Goal: Transaction & Acquisition: Subscribe to service/newsletter

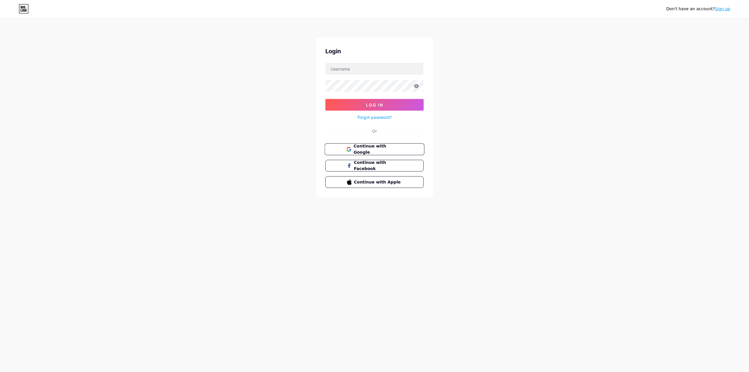
click at [355, 148] on span "Continue with Google" at bounding box center [378, 149] width 49 height 13
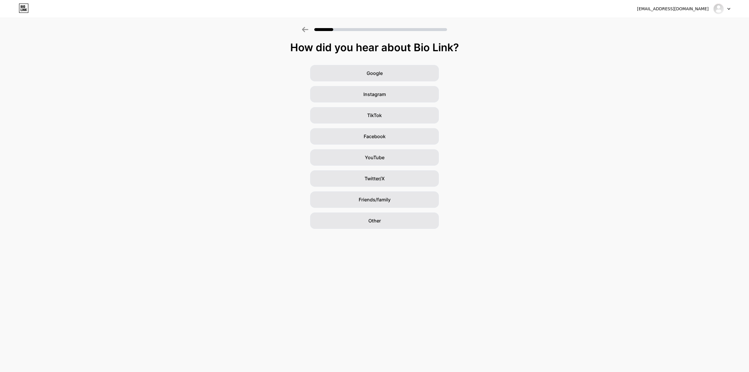
click at [393, 32] on div at bounding box center [374, 29] width 145 height 5
click at [406, 30] on div at bounding box center [380, 29] width 133 height 3
click at [304, 31] on icon at bounding box center [305, 29] width 6 height 5
click at [364, 214] on div "Other" at bounding box center [374, 221] width 129 height 16
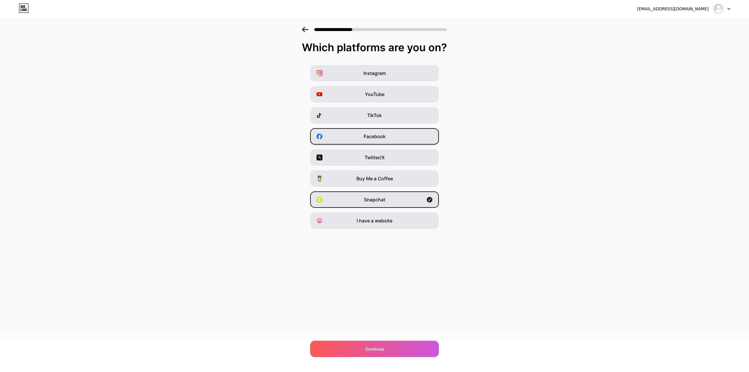
drag, startPoint x: 376, startPoint y: 140, endPoint x: 376, endPoint y: 136, distance: 3.8
click at [376, 137] on div "Facebook" at bounding box center [374, 136] width 129 height 16
drag, startPoint x: 366, startPoint y: 98, endPoint x: 361, endPoint y: 82, distance: 17.0
click at [366, 98] on div "YouTube" at bounding box center [374, 94] width 129 height 16
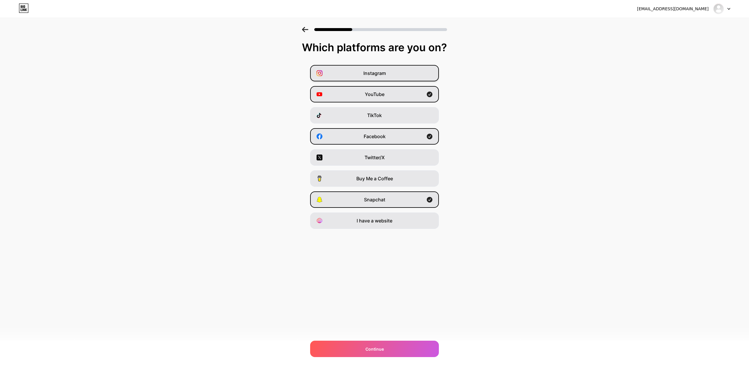
click at [360, 78] on div "Instagram" at bounding box center [374, 73] width 129 height 16
click at [379, 354] on div "Continue" at bounding box center [374, 349] width 129 height 16
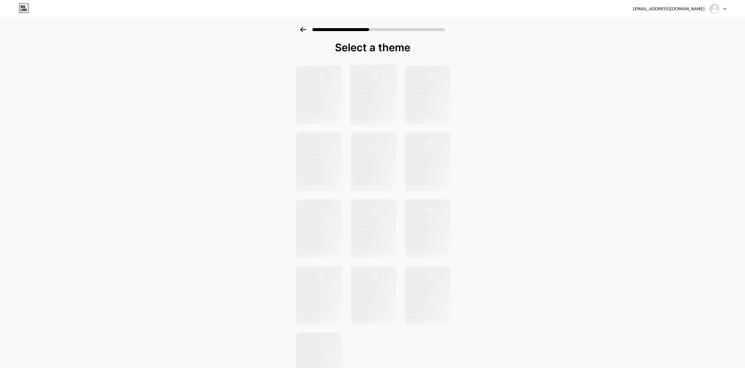
click at [380, 101] on div at bounding box center [373, 98] width 37 height 6
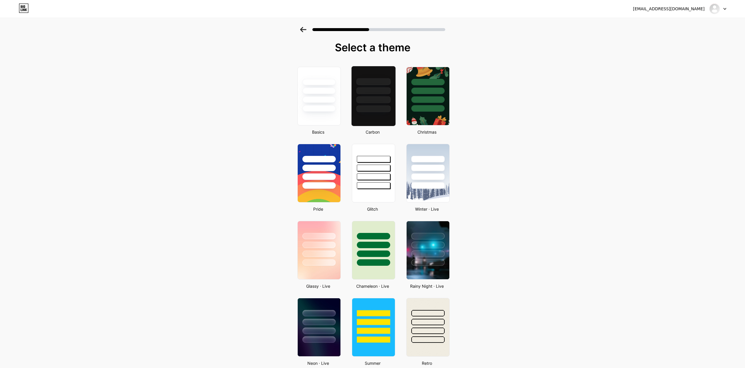
drag, startPoint x: 344, startPoint y: 106, endPoint x: 395, endPoint y: 102, distance: 51.4
click at [351, 106] on div "Basics Carbon Christmas Pride Glitch Winter · Live Glassy · Live Chameleon · Li…" at bounding box center [372, 369] width 161 height 609
click at [395, 102] on div at bounding box center [373, 89] width 44 height 46
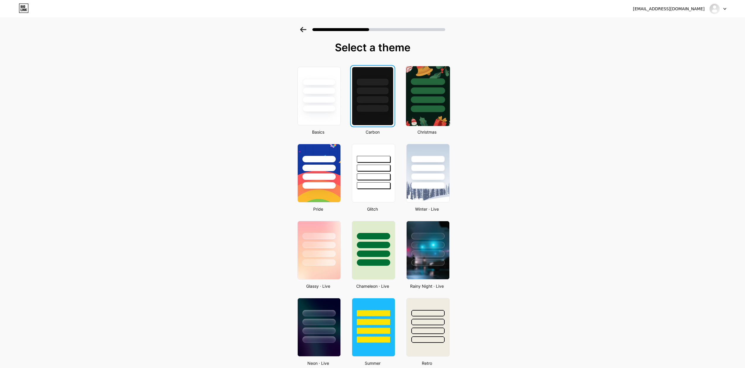
click at [430, 126] on div at bounding box center [428, 96] width 48 height 64
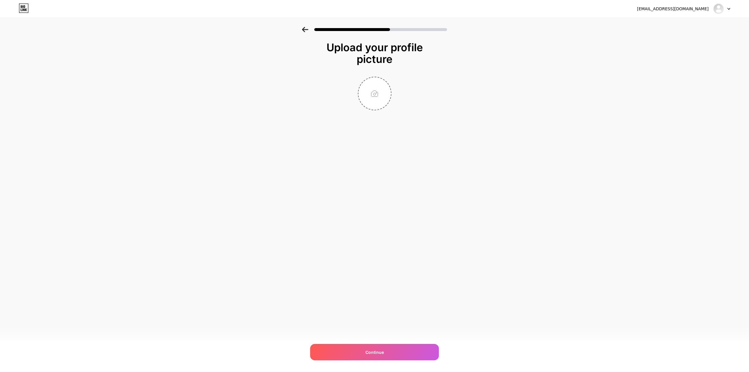
click at [409, 186] on div "[EMAIL_ADDRESS][DOMAIN_NAME] Logout Link Copied Upload your profile picture Con…" at bounding box center [374, 186] width 749 height 372
click at [383, 349] on div "Continue" at bounding box center [374, 352] width 129 height 16
click at [382, 91] on input "file" at bounding box center [375, 93] width 32 height 32
type input "C:\fakepath\[DOMAIN_NAME] font-preview.png"
click at [372, 355] on span "Continue" at bounding box center [375, 352] width 18 height 6
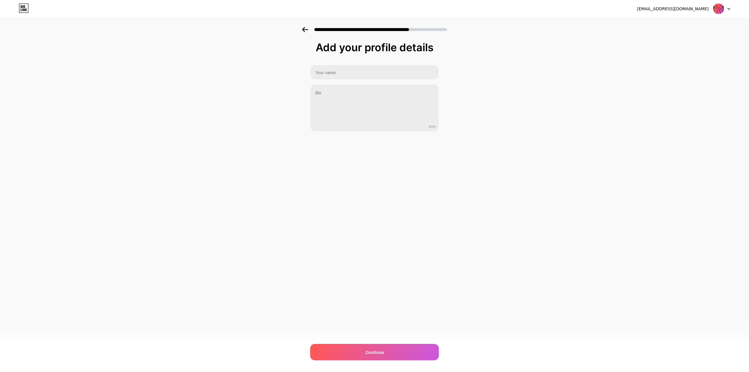
click at [363, 340] on div "[EMAIL_ADDRESS][DOMAIN_NAME] Logout Link Copied Add your profile details 0/255 …" at bounding box center [374, 186] width 749 height 372
click at [363, 349] on div "Continue" at bounding box center [374, 352] width 129 height 16
drag, startPoint x: 365, startPoint y: 88, endPoint x: 360, endPoint y: 80, distance: 8.9
click at [364, 85] on div "Please enter your name 0/255" at bounding box center [374, 101] width 129 height 73
click at [356, 71] on input "d" at bounding box center [374, 72] width 129 height 14
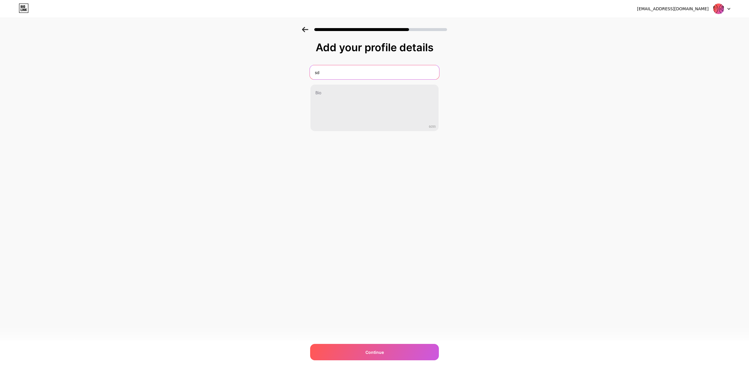
click at [356, 71] on input "sd" at bounding box center [374, 72] width 129 height 14
type input "sd"
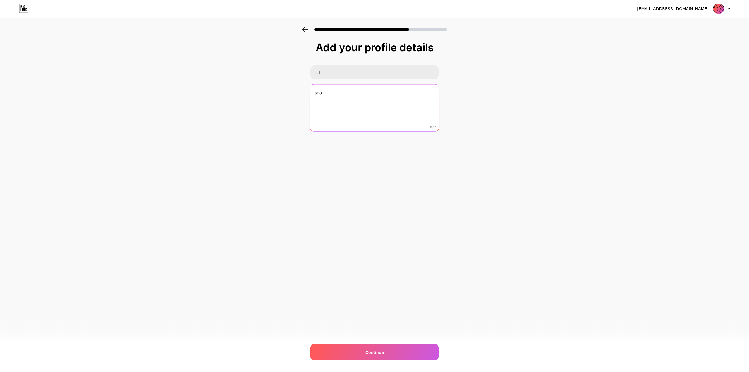
click at [333, 101] on textarea "sda" at bounding box center [374, 108] width 129 height 48
type textarea "sdada"
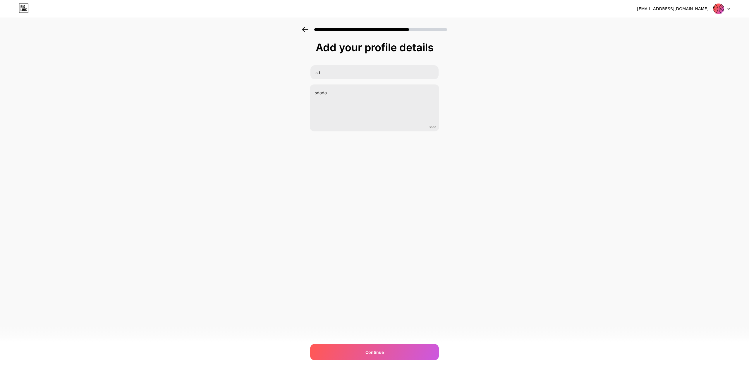
click at [365, 340] on div "[EMAIL_ADDRESS][DOMAIN_NAME] Logout Link Copied Add your profile details sd sda…" at bounding box center [374, 186] width 749 height 372
click at [365, 346] on div "Continue" at bounding box center [374, 352] width 129 height 16
click at [371, 76] on input "sdd" at bounding box center [375, 73] width 128 height 14
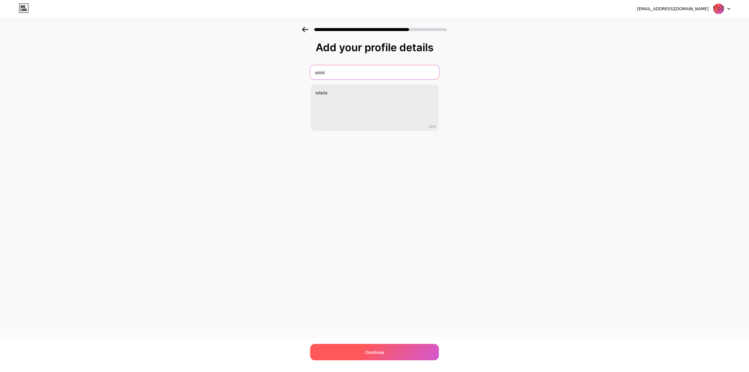
type input "sddd"
click at [366, 356] on div "Continue" at bounding box center [374, 352] width 129 height 16
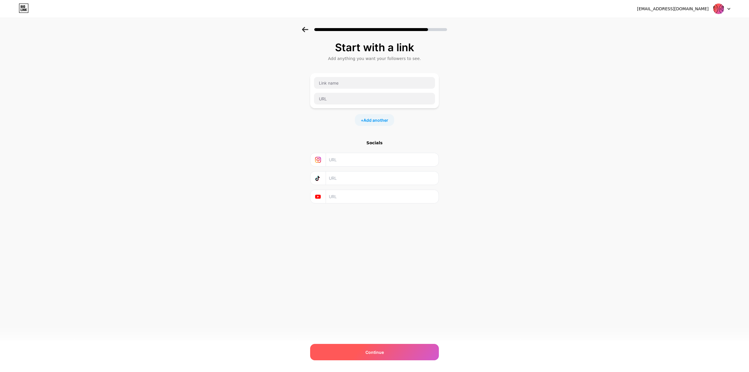
click at [371, 352] on span "Continue" at bounding box center [375, 352] width 18 height 6
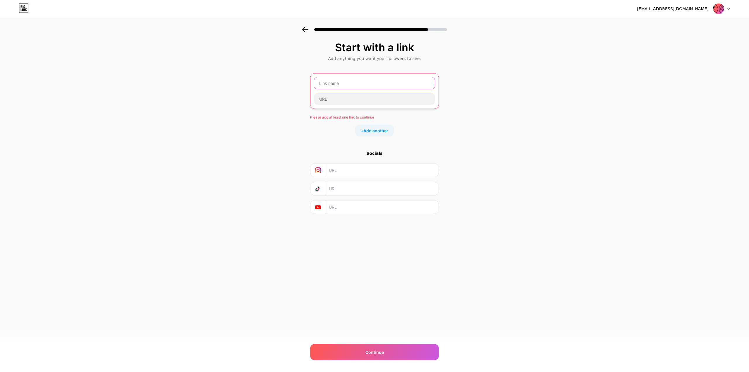
click at [364, 89] on input "text" at bounding box center [374, 83] width 121 height 12
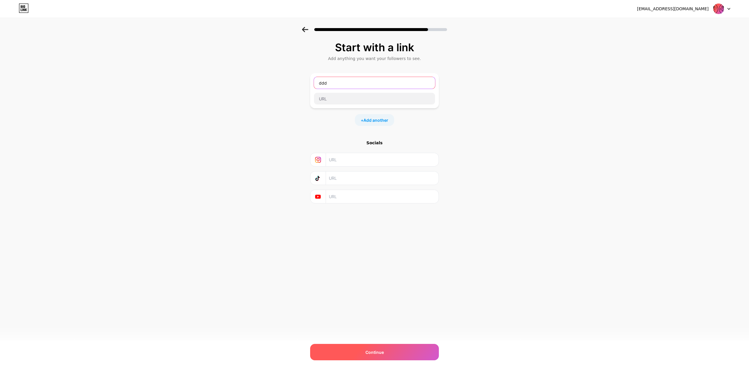
type input "ddd"
click at [374, 345] on div "Continue" at bounding box center [374, 352] width 129 height 16
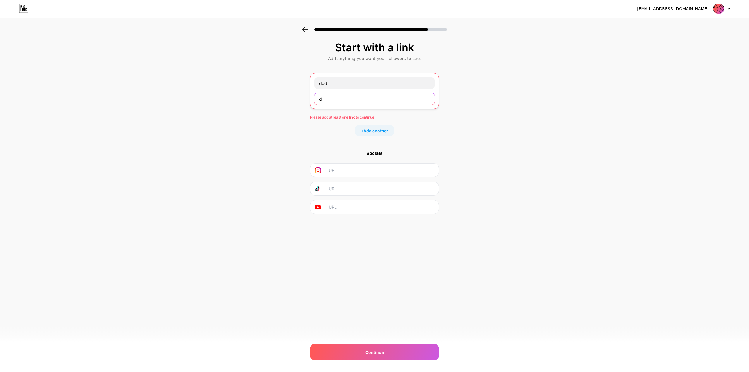
click at [351, 101] on input "d" at bounding box center [374, 99] width 121 height 12
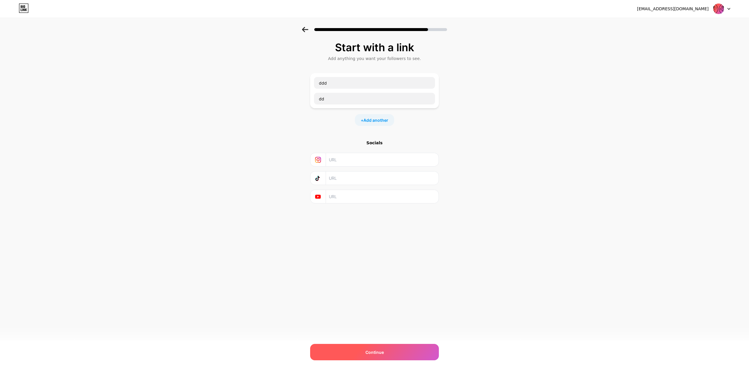
click at [365, 354] on div "Continue" at bounding box center [374, 352] width 129 height 16
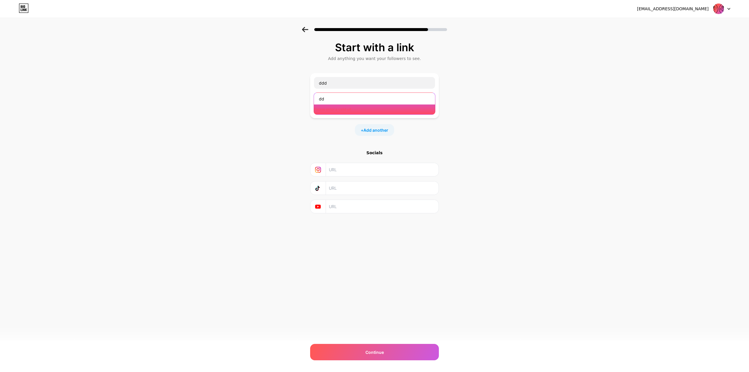
click at [342, 97] on input "dd" at bounding box center [374, 99] width 121 height 12
type input "[DOMAIN_NAME]"
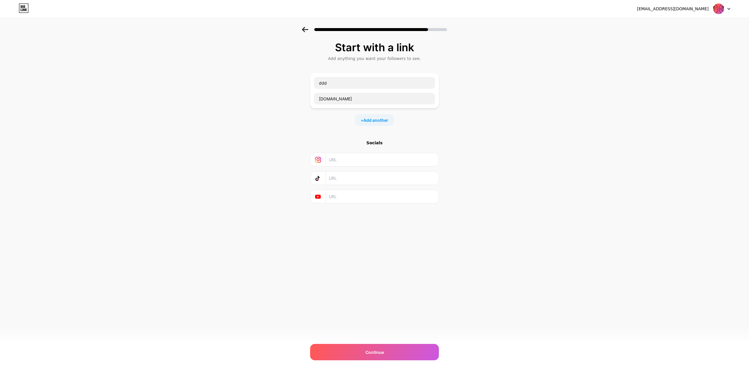
click at [386, 338] on div "[EMAIL_ADDRESS][DOMAIN_NAME] Logout Link Copied Start with a link Add anything …" at bounding box center [374, 186] width 749 height 372
click at [386, 347] on div "Continue" at bounding box center [374, 352] width 129 height 16
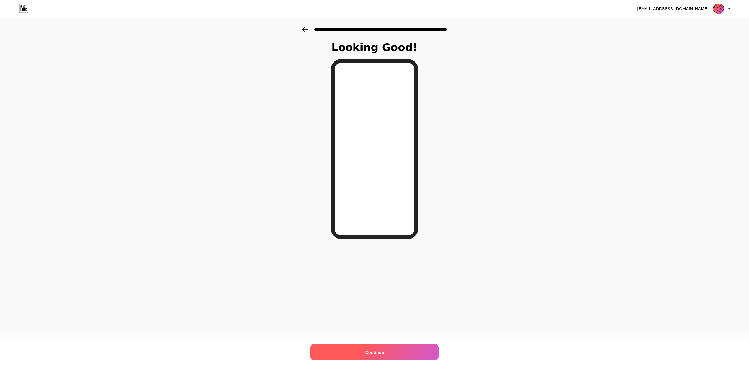
click at [390, 353] on div "Continue" at bounding box center [374, 352] width 129 height 16
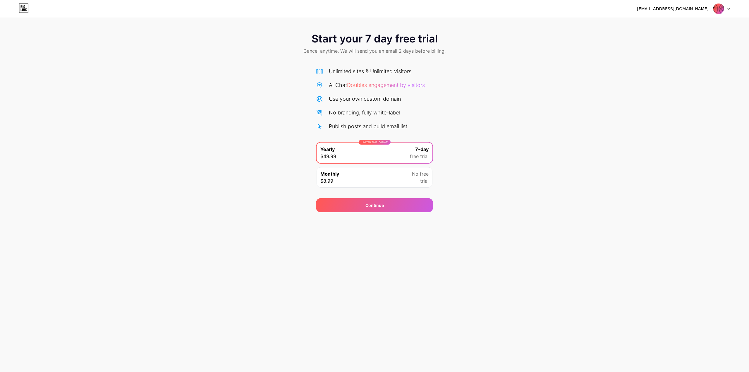
click at [346, 174] on div "Monthly $8.99 No free trial" at bounding box center [375, 177] width 116 height 20
click at [348, 149] on div "LIMITED TIME : 50% off Yearly $49.99 7-day free trial" at bounding box center [375, 153] width 116 height 20
click at [350, 212] on div "Continue" at bounding box center [374, 205] width 117 height 14
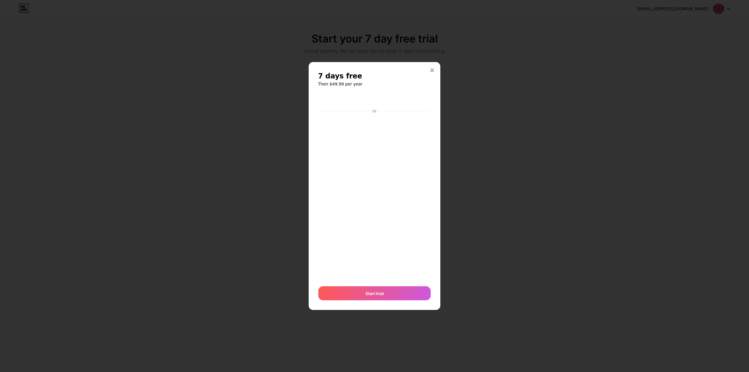
click at [500, 230] on div at bounding box center [374, 186] width 749 height 372
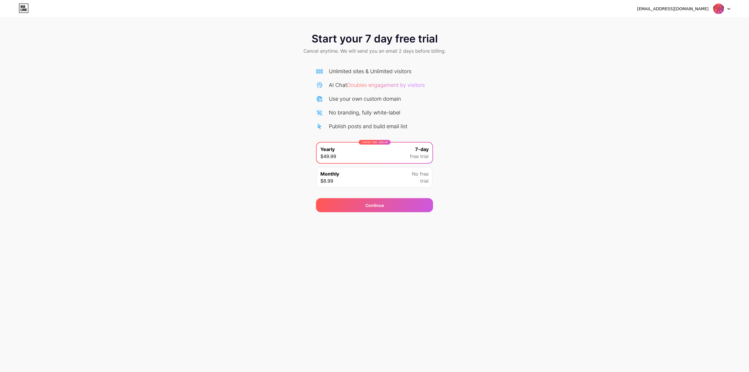
click at [400, 182] on div "Monthly $8.99 No free trial" at bounding box center [375, 177] width 116 height 20
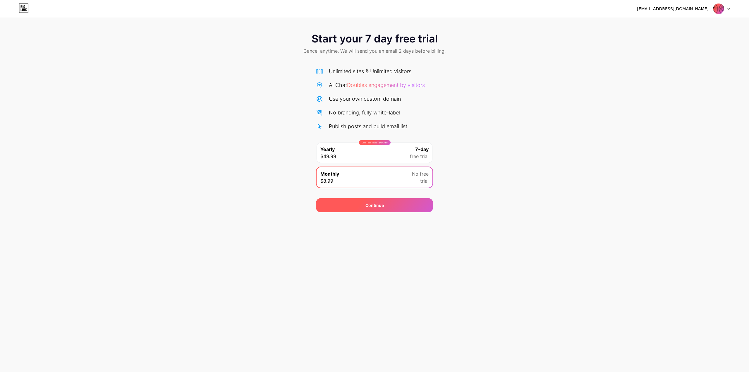
click at [391, 206] on div "Continue" at bounding box center [374, 205] width 117 height 14
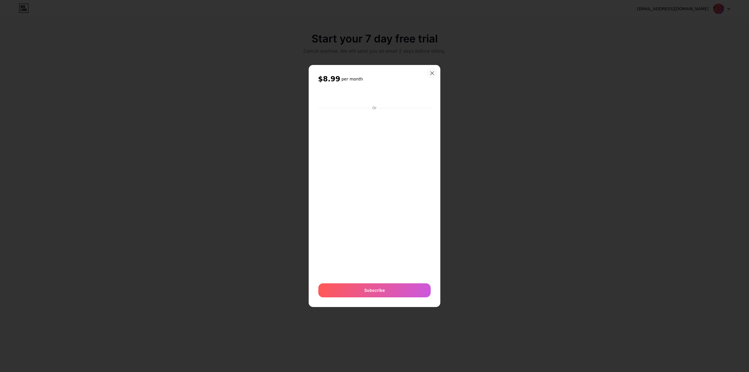
click at [435, 76] on div at bounding box center [432, 73] width 11 height 11
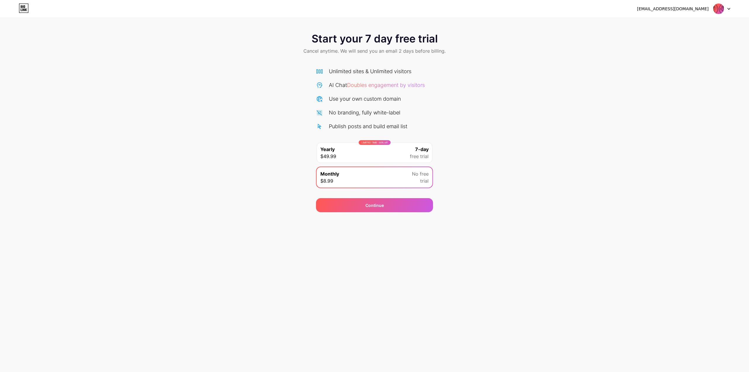
click at [368, 154] on div "LIMITED TIME : 50% off Yearly $49.99 7-day free trial" at bounding box center [375, 153] width 116 height 20
click at [726, 11] on div at bounding box center [722, 9] width 17 height 11
click at [664, 8] on div "[EMAIL_ADDRESS][DOMAIN_NAME]" at bounding box center [673, 9] width 72 height 6
click at [408, 150] on div "LIMITED TIME : 50% off Yearly $49.99 7-day free trial" at bounding box center [375, 153] width 116 height 20
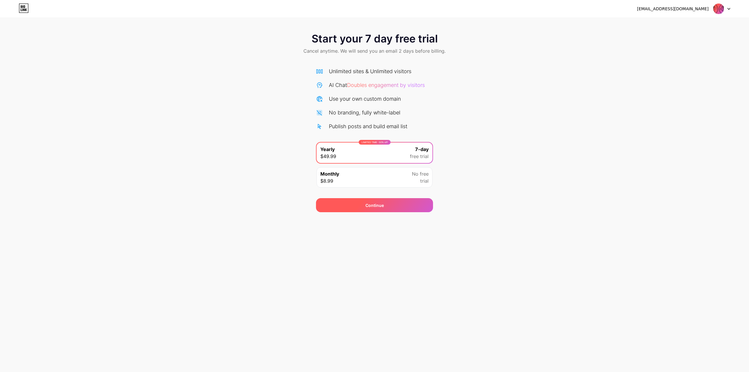
click at [381, 211] on div "Continue" at bounding box center [374, 205] width 117 height 14
